Goal: Browse casually

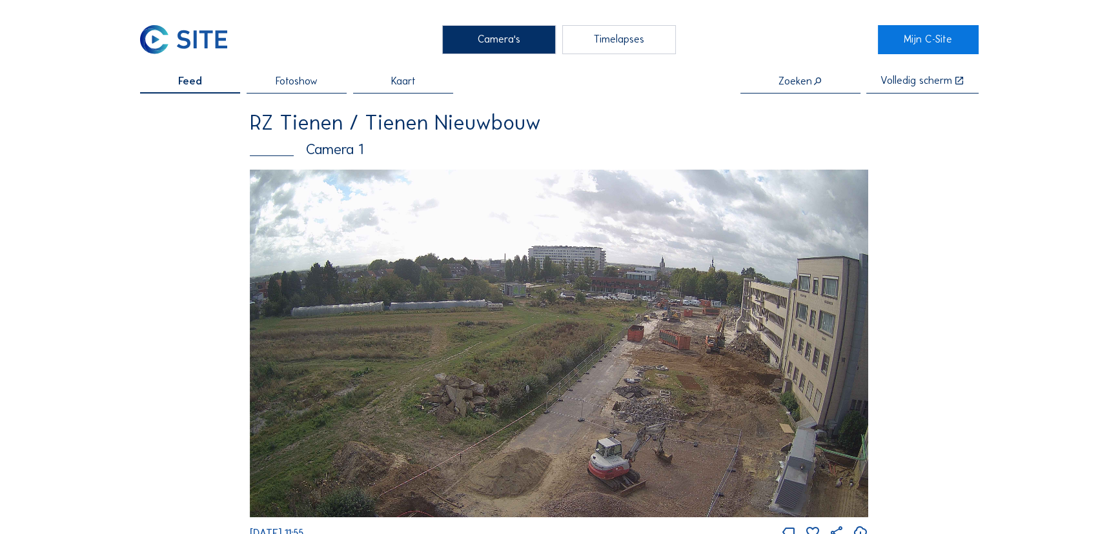
click at [693, 377] on img at bounding box center [559, 344] width 618 height 348
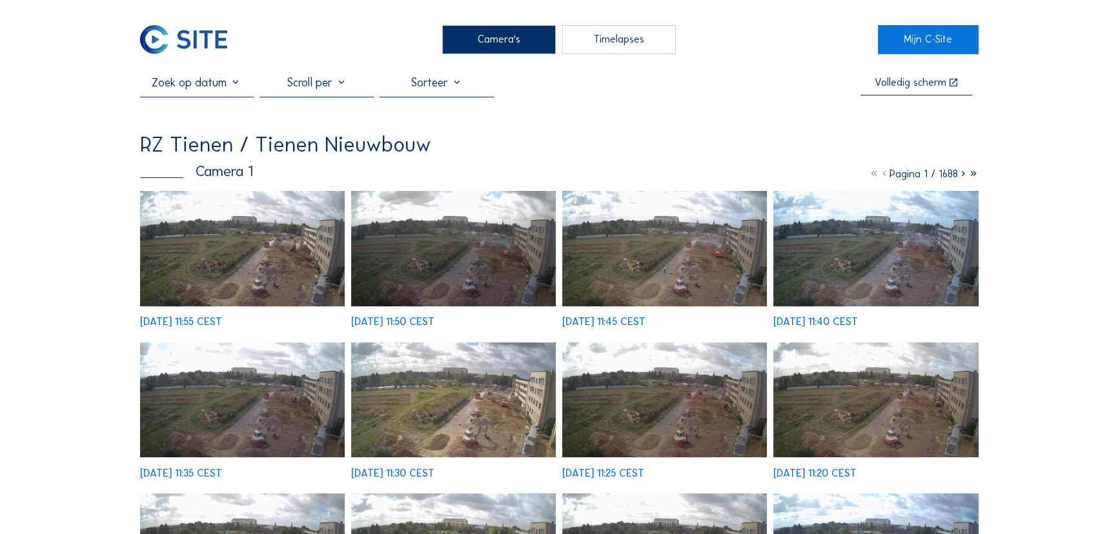
click at [290, 274] on img at bounding box center [242, 249] width 205 height 116
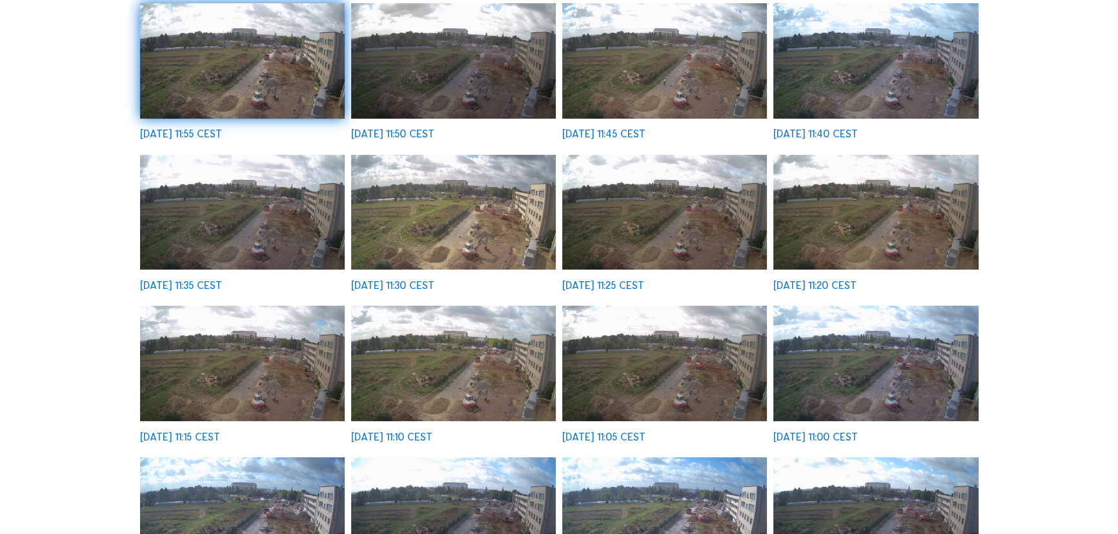
scroll to position [469, 0]
